Goal: Information Seeking & Learning: Find specific fact

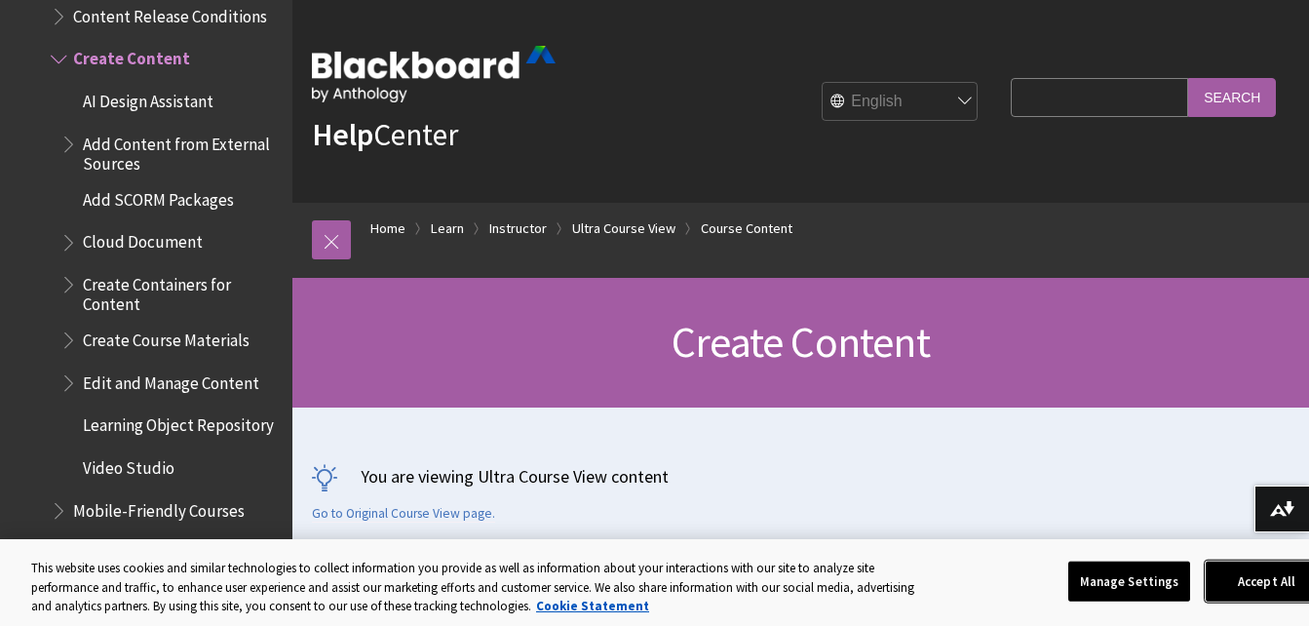
click at [1253, 595] on button "Accept All" at bounding box center [1267, 581] width 122 height 41
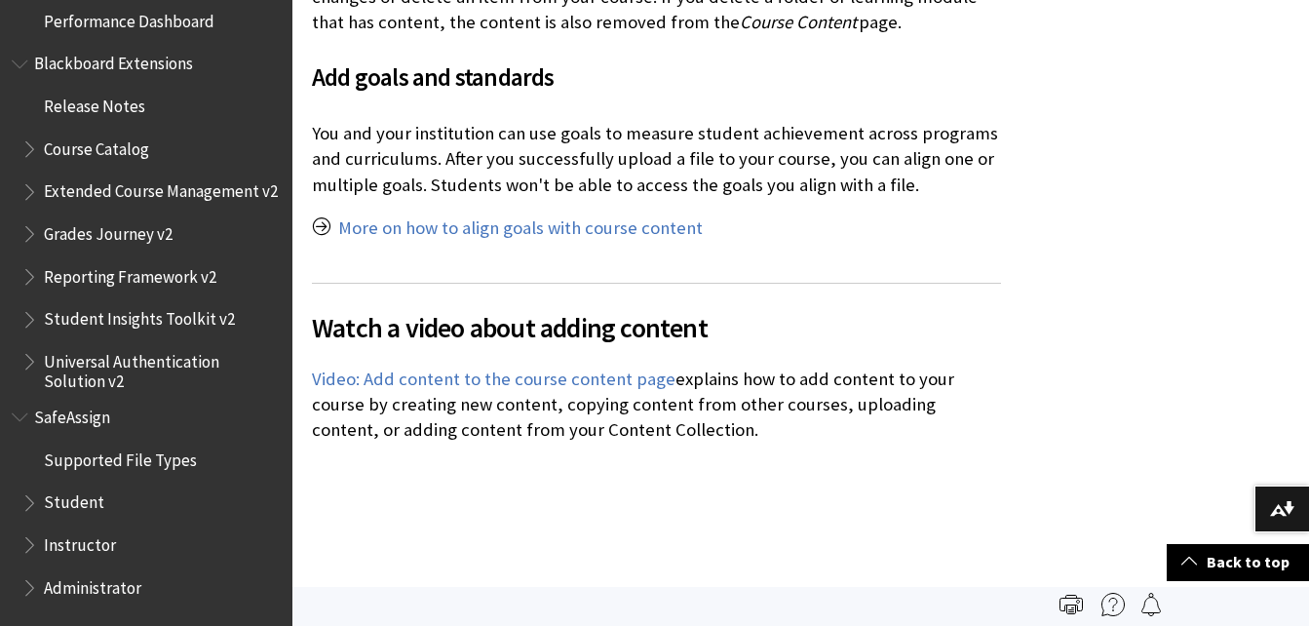
scroll to position [4779, 0]
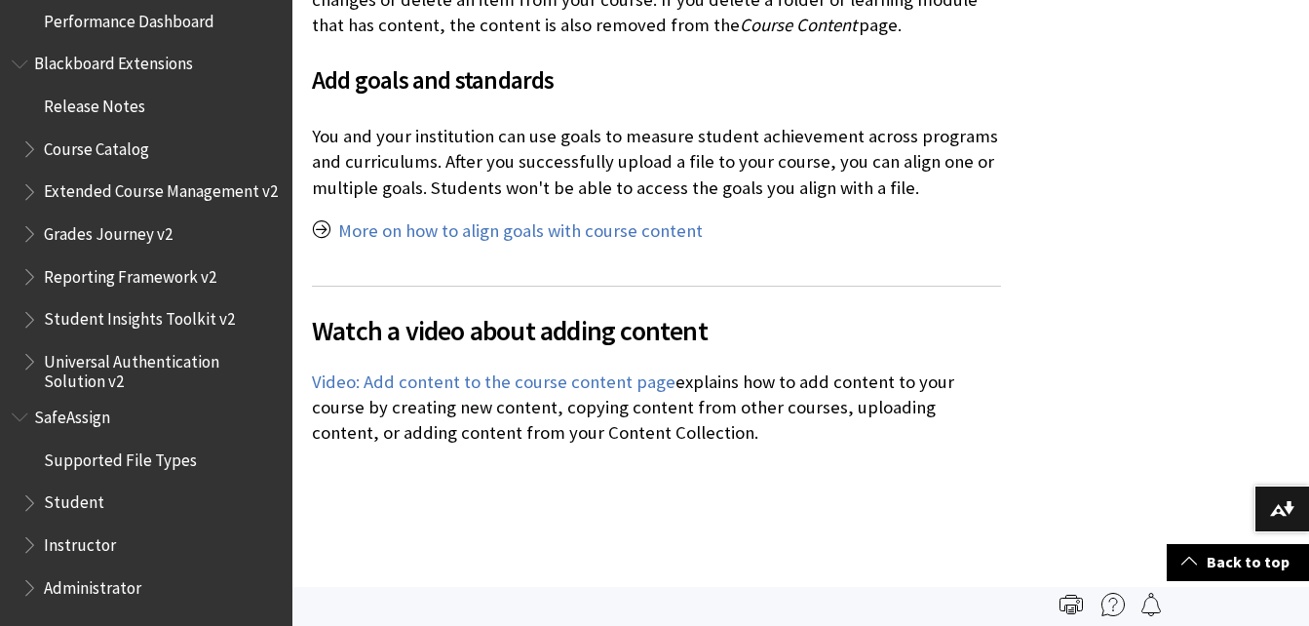
click at [114, 489] on span "Student" at bounding box center [150, 503] width 259 height 33
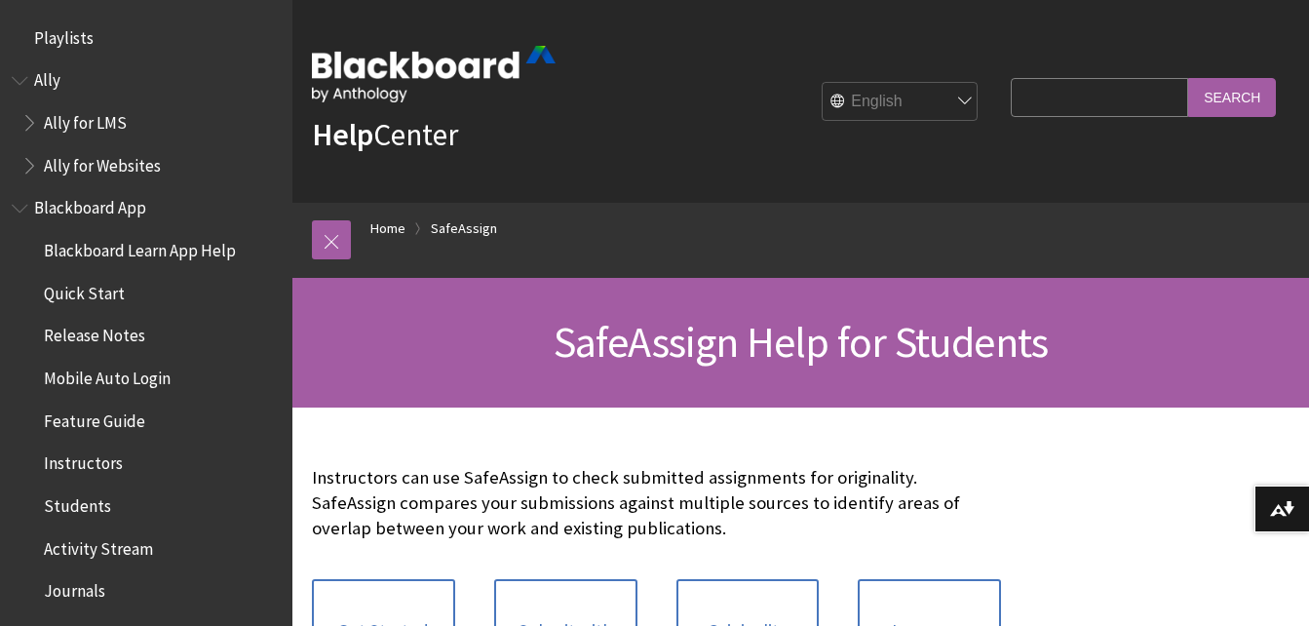
click at [1072, 74] on fieldset "Search Query Search" at bounding box center [1143, 101] width 289 height 58
click at [1065, 90] on input "Search Query" at bounding box center [1099, 97] width 177 height 38
type input "cengage"
click at [1263, 94] on input "Search" at bounding box center [1232, 97] width 88 height 38
click at [1225, 99] on input "Search" at bounding box center [1232, 97] width 88 height 38
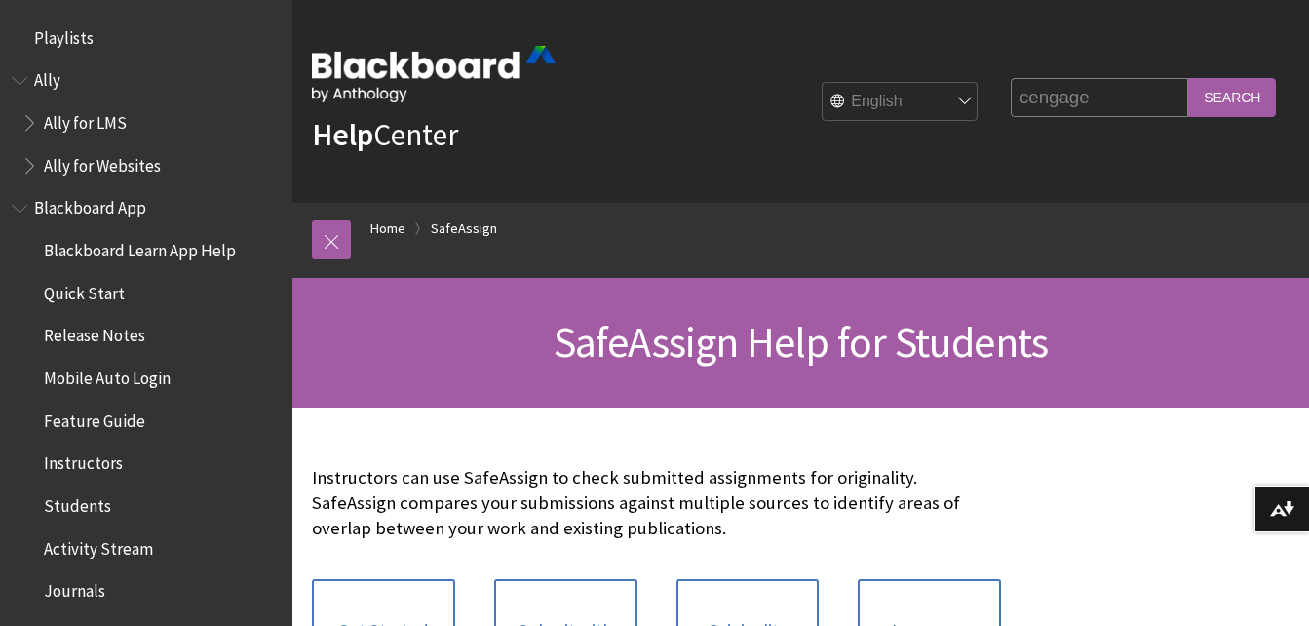
click at [1148, 102] on input "cengage" at bounding box center [1099, 97] width 177 height 38
click at [1188, 78] on input "Search" at bounding box center [1232, 97] width 88 height 38
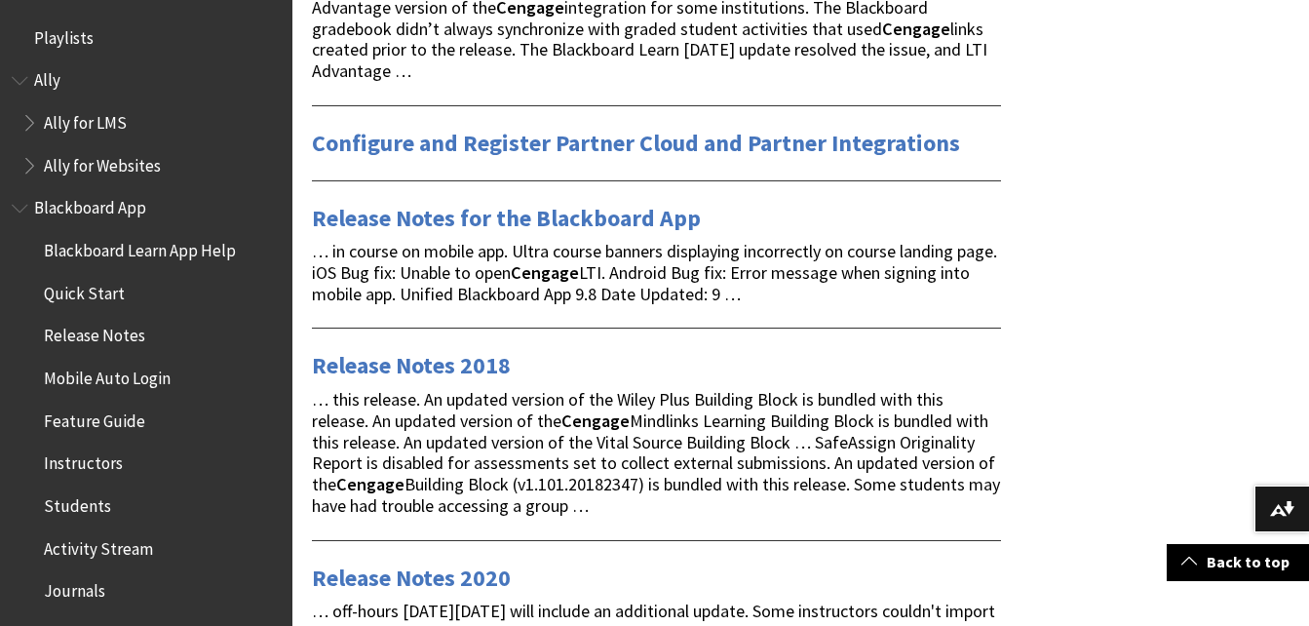
scroll to position [2279, 0]
